Goal: Task Accomplishment & Management: Manage account settings

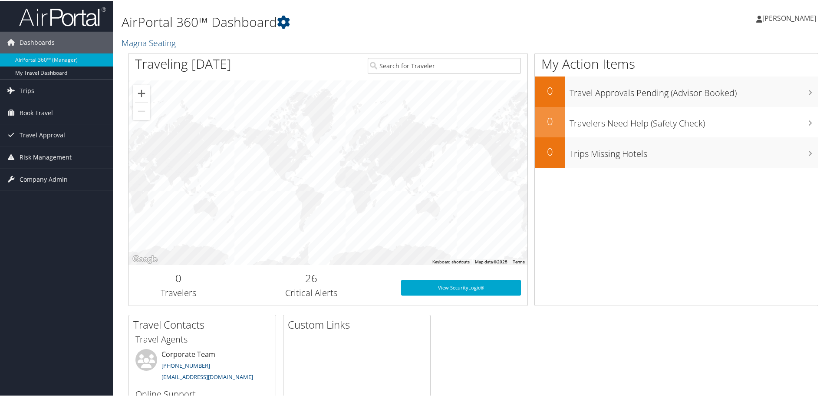
click at [777, 19] on span "[PERSON_NAME]" at bounding box center [790, 18] width 54 height 10
click at [773, 78] on link "View Travel Profile" at bounding box center [766, 77] width 97 height 15
click at [790, 16] on span "[PERSON_NAME]" at bounding box center [790, 18] width 54 height 10
click at [733, 142] on link "Sign Out" at bounding box center [766, 141] width 97 height 15
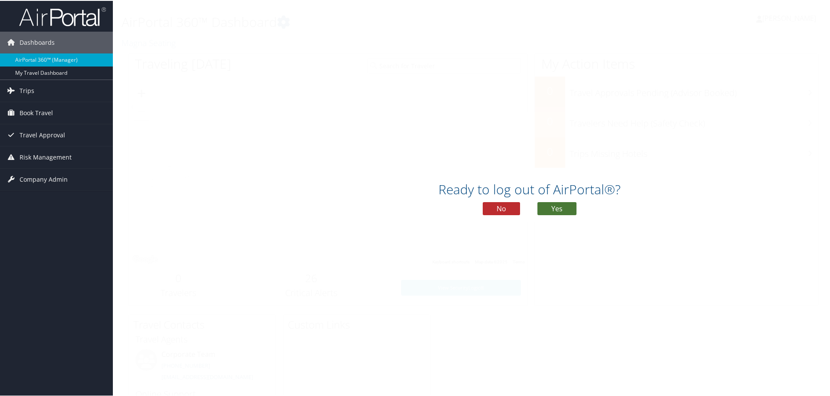
click at [556, 202] on button "Yes" at bounding box center [557, 207] width 39 height 13
